Goal: Task Accomplishment & Management: Manage account settings

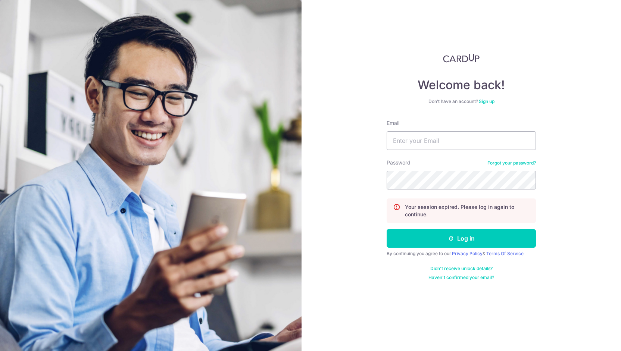
type input "seaderahorizon@gmail.com"
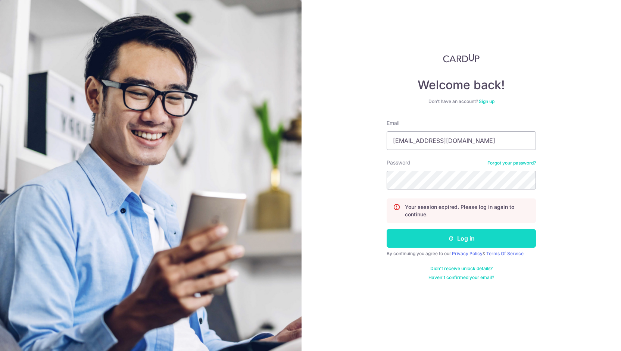
click at [439, 239] on button "Log in" at bounding box center [460, 238] width 149 height 19
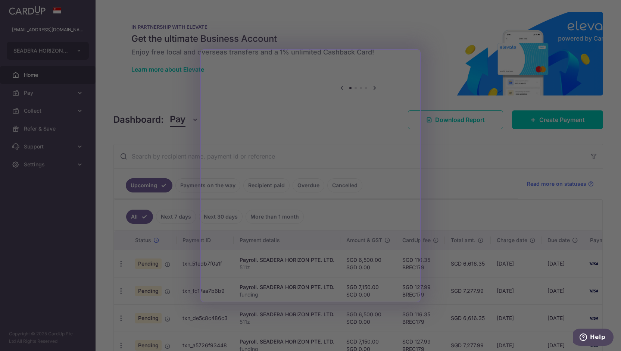
click at [473, 164] on div at bounding box center [313, 177] width 627 height 354
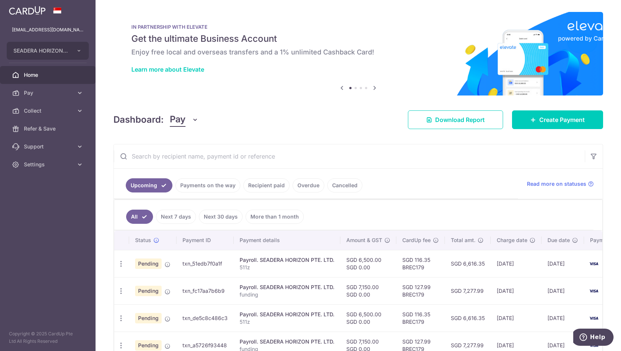
click at [300, 185] on link "Overdue" at bounding box center [308, 185] width 32 height 14
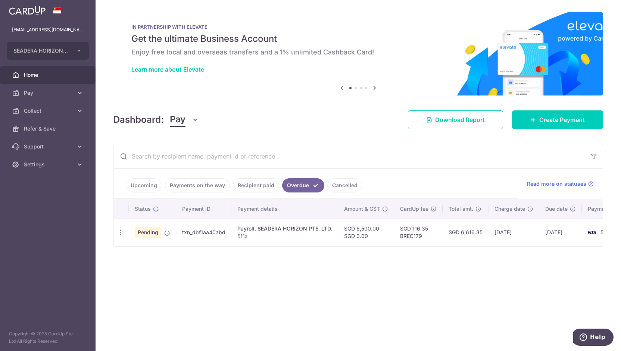
click at [137, 187] on link "Upcoming" at bounding box center [144, 185] width 36 height 14
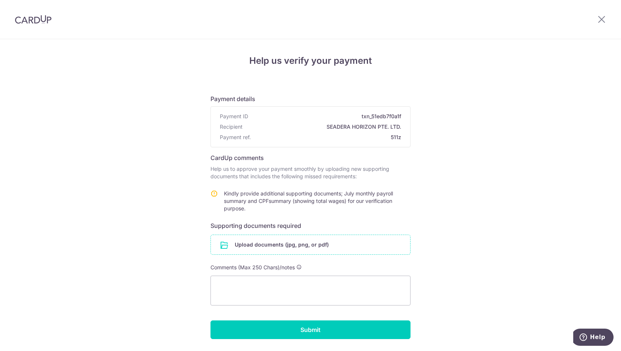
click at [257, 247] on input "file" at bounding box center [310, 244] width 199 height 19
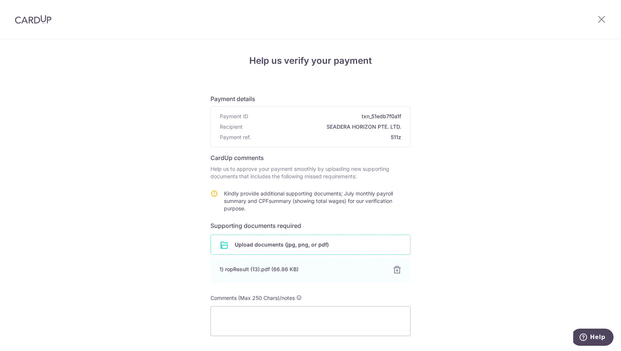
click at [266, 244] on input "file" at bounding box center [310, 244] width 199 height 19
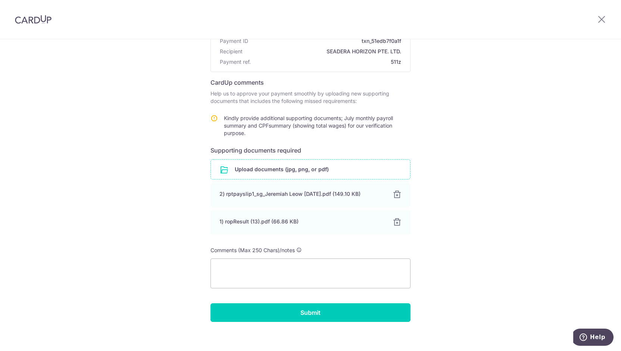
scroll to position [80, 0]
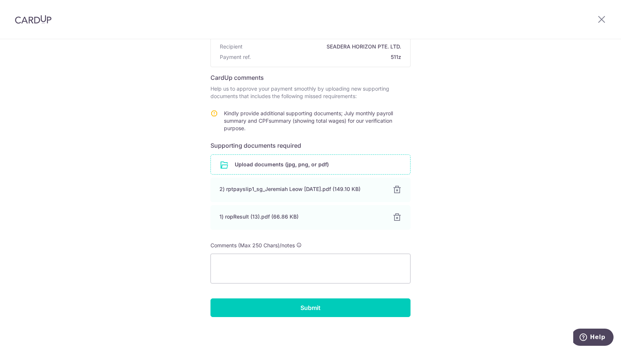
click at [172, 321] on div "Help us verify your payment Payment details Payment ID txn_51edb7f0a1f Recipien…" at bounding box center [310, 155] width 621 height 393
click at [397, 188] on div at bounding box center [396, 189] width 9 height 9
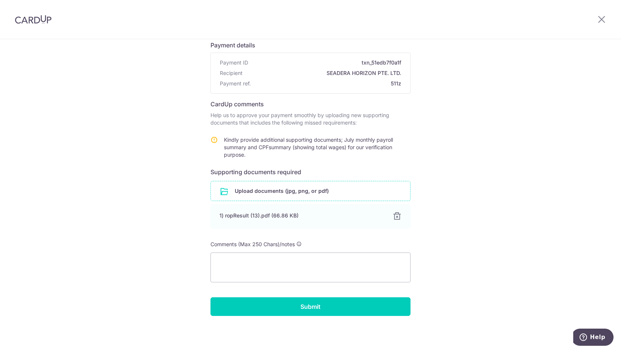
scroll to position [53, 0]
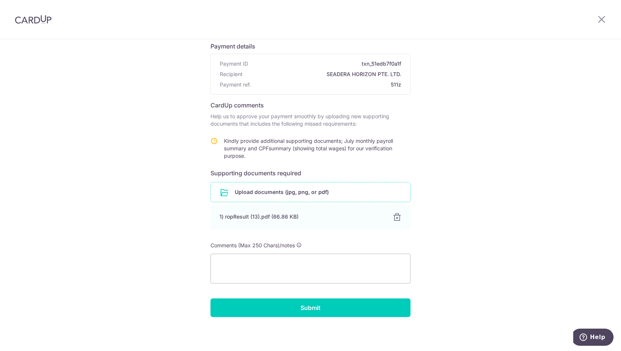
click at [262, 194] on input "file" at bounding box center [310, 191] width 199 height 19
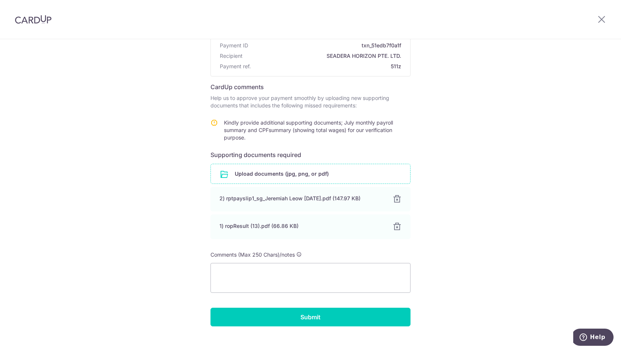
scroll to position [80, 0]
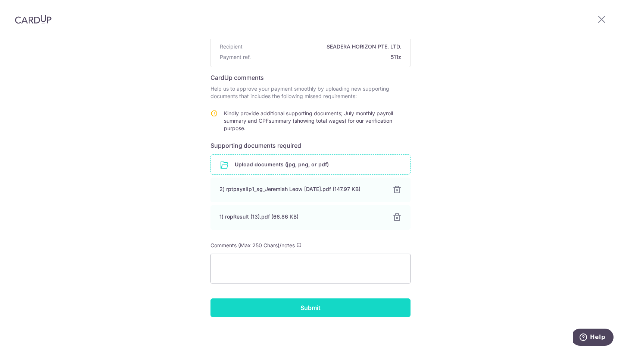
click at [326, 311] on input "Submit" at bounding box center [310, 307] width 200 height 19
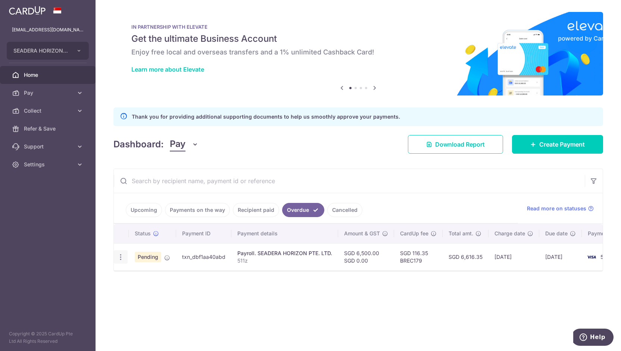
click at [123, 256] on div at bounding box center [313, 177] width 627 height 354
click at [121, 256] on icon "button" at bounding box center [121, 257] width 8 height 8
click at [169, 296] on span "Cancel payment" at bounding box center [160, 295] width 50 height 9
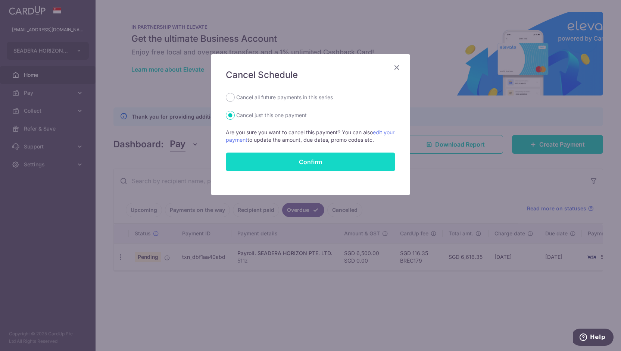
click at [318, 163] on input "Confirm" at bounding box center [310, 162] width 169 height 19
